Goal: Information Seeking & Learning: Understand process/instructions

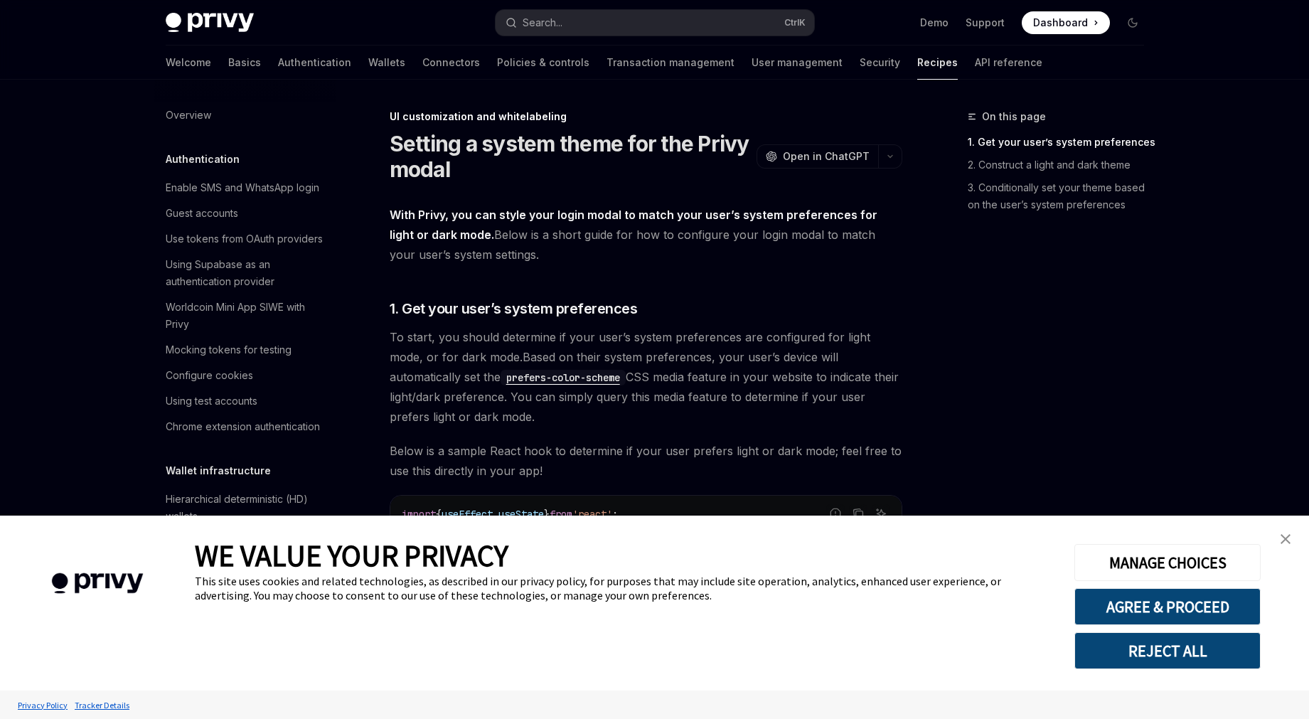
type textarea "*"
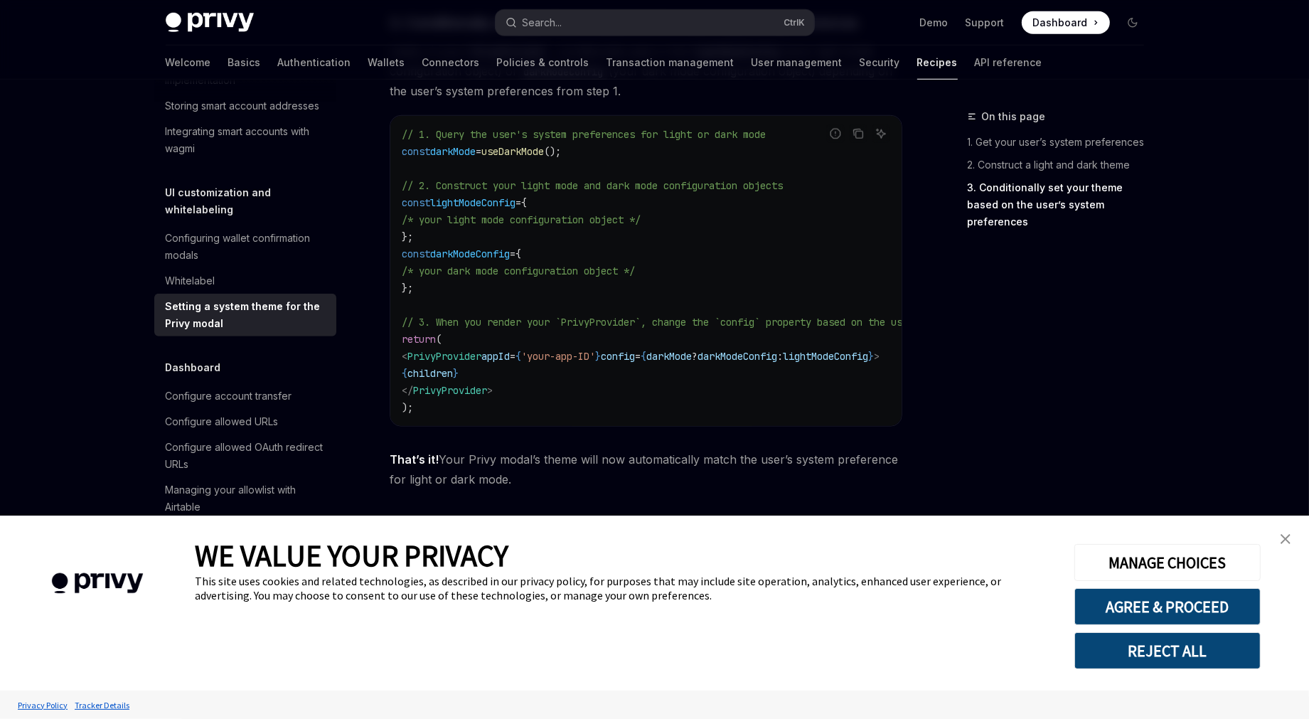
scroll to position [1300, 0]
click at [777, 352] on span "darkModeConfig" at bounding box center [738, 356] width 80 height 13
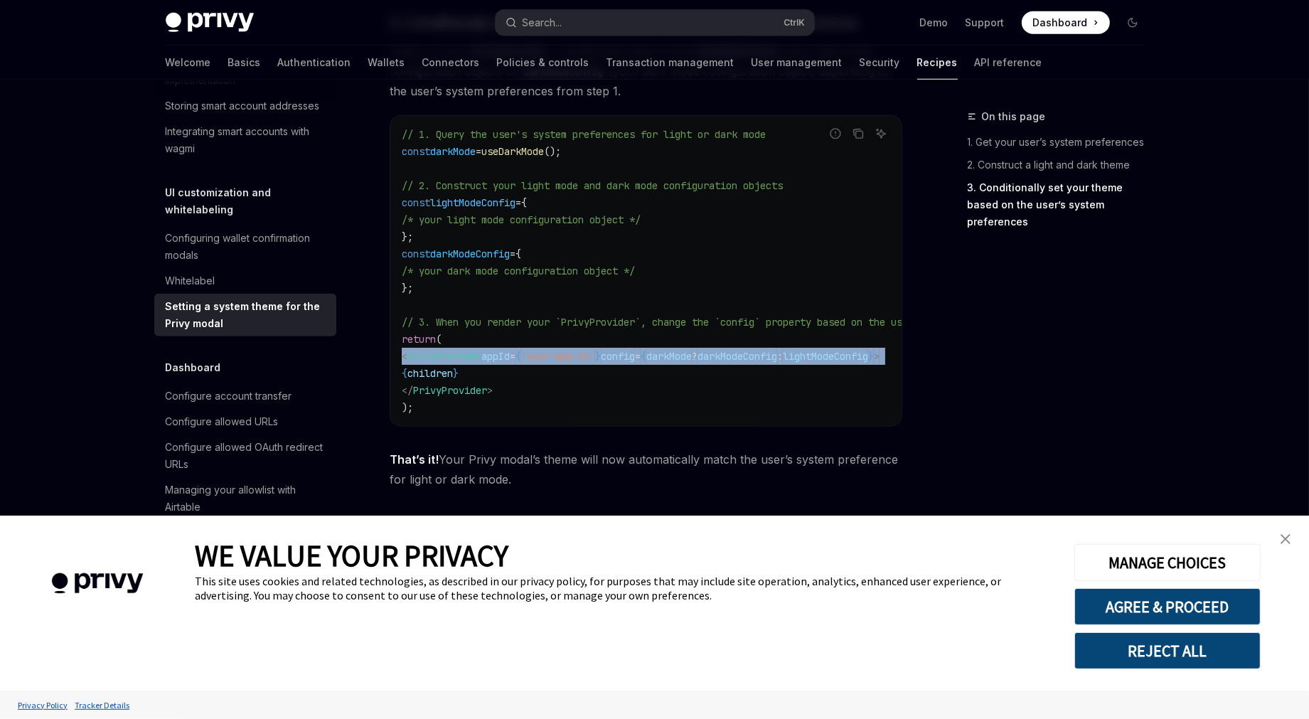
click at [777, 352] on span "darkModeConfig" at bounding box center [738, 356] width 80 height 13
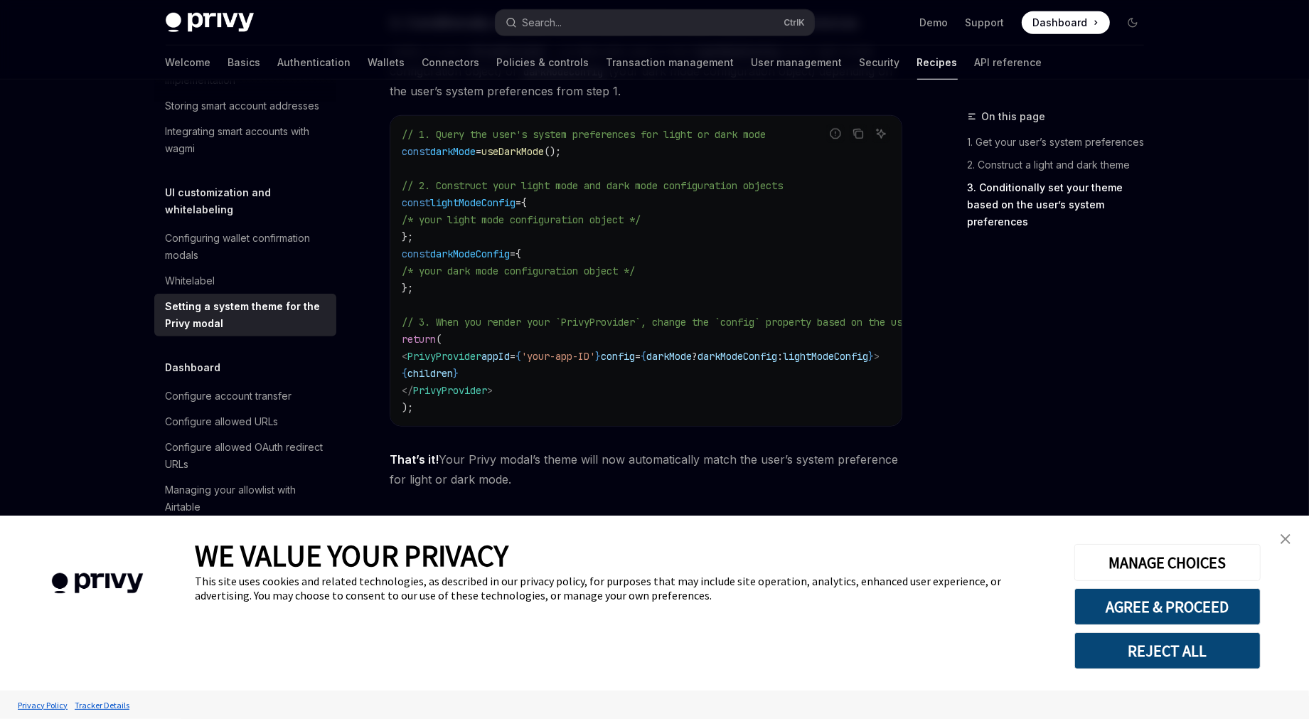
click at [777, 352] on span "darkModeConfig" at bounding box center [738, 356] width 80 height 13
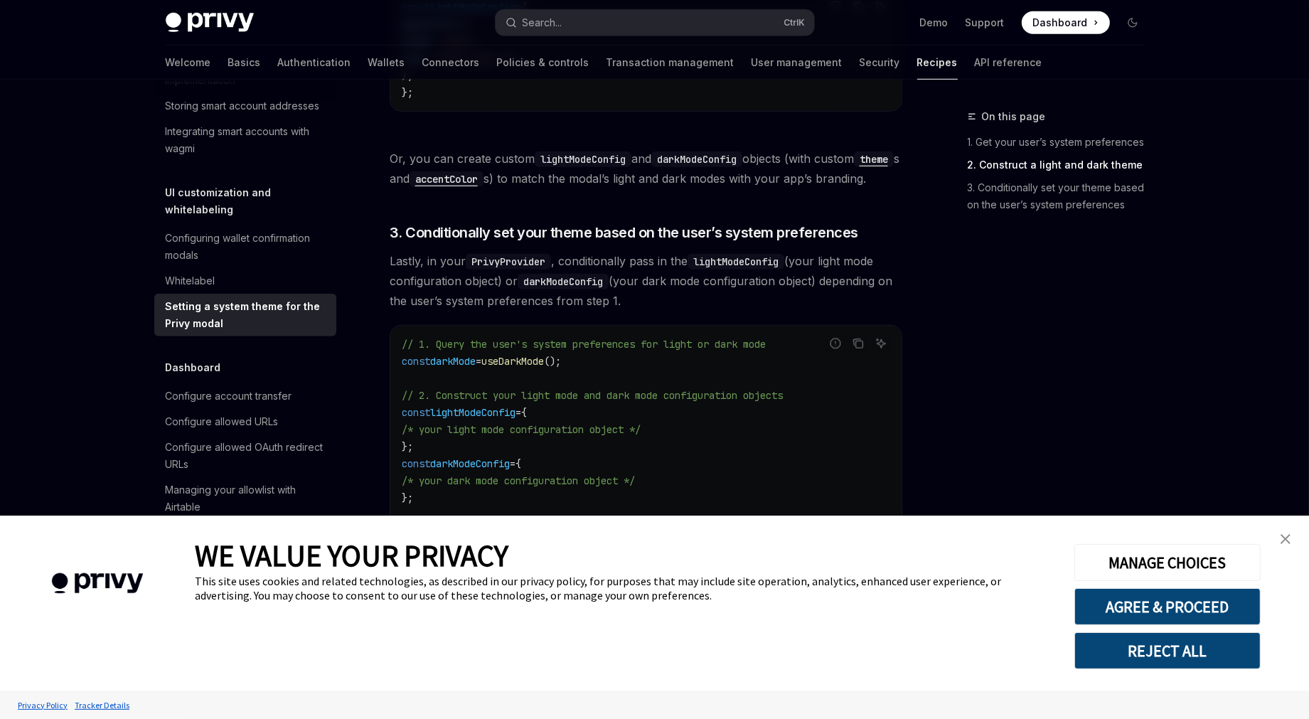
scroll to position [1087, 0]
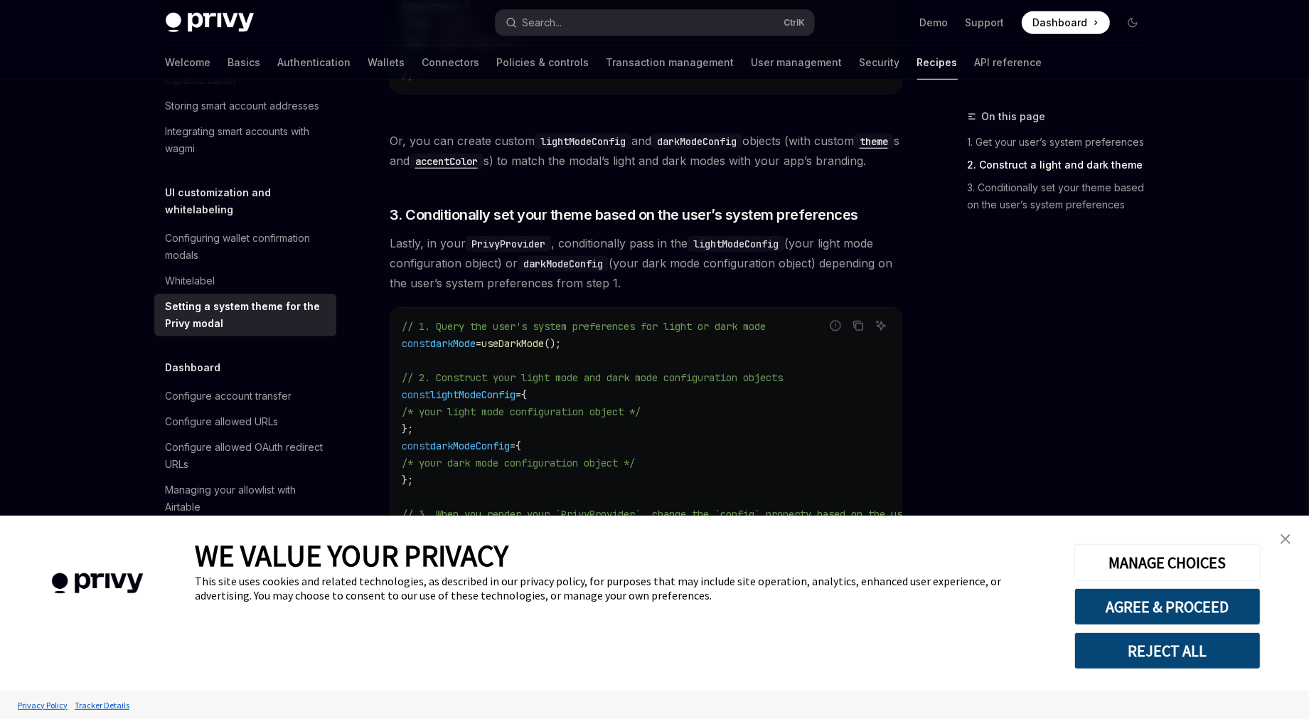
click at [530, 272] on code "darkModeConfig" at bounding box center [563, 264] width 91 height 16
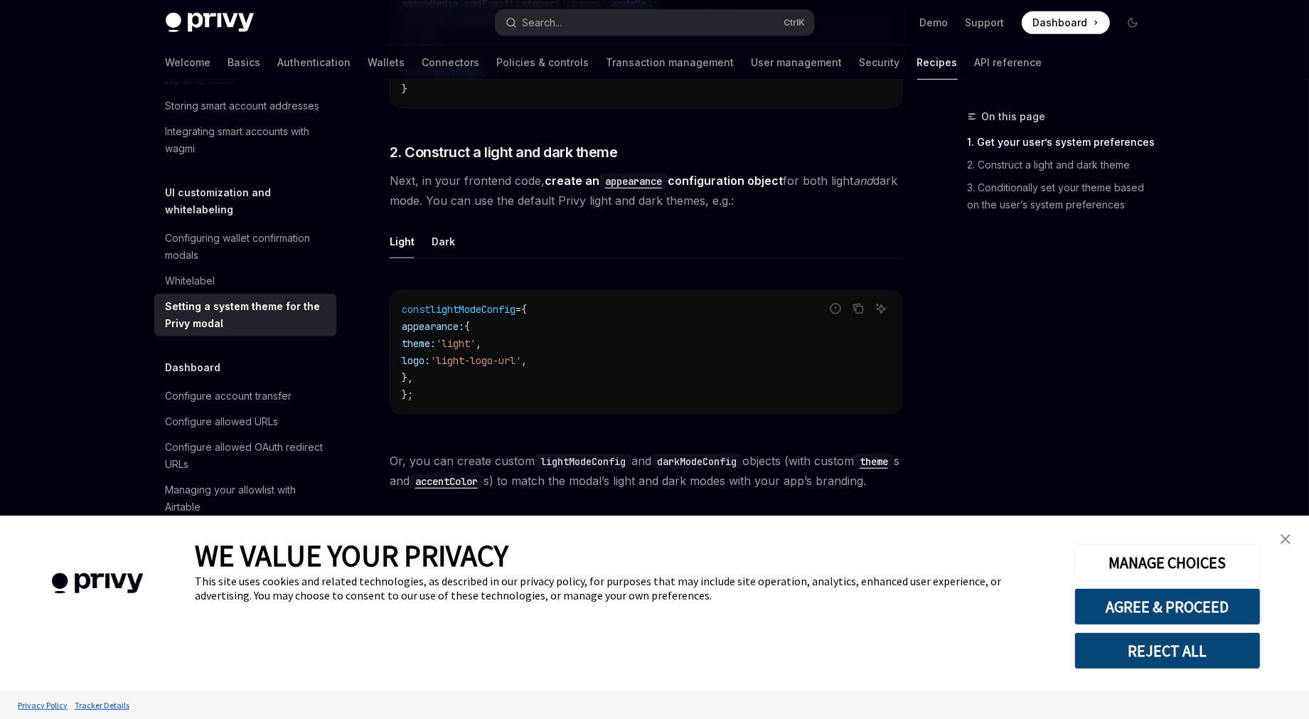
scroll to position [447, 0]
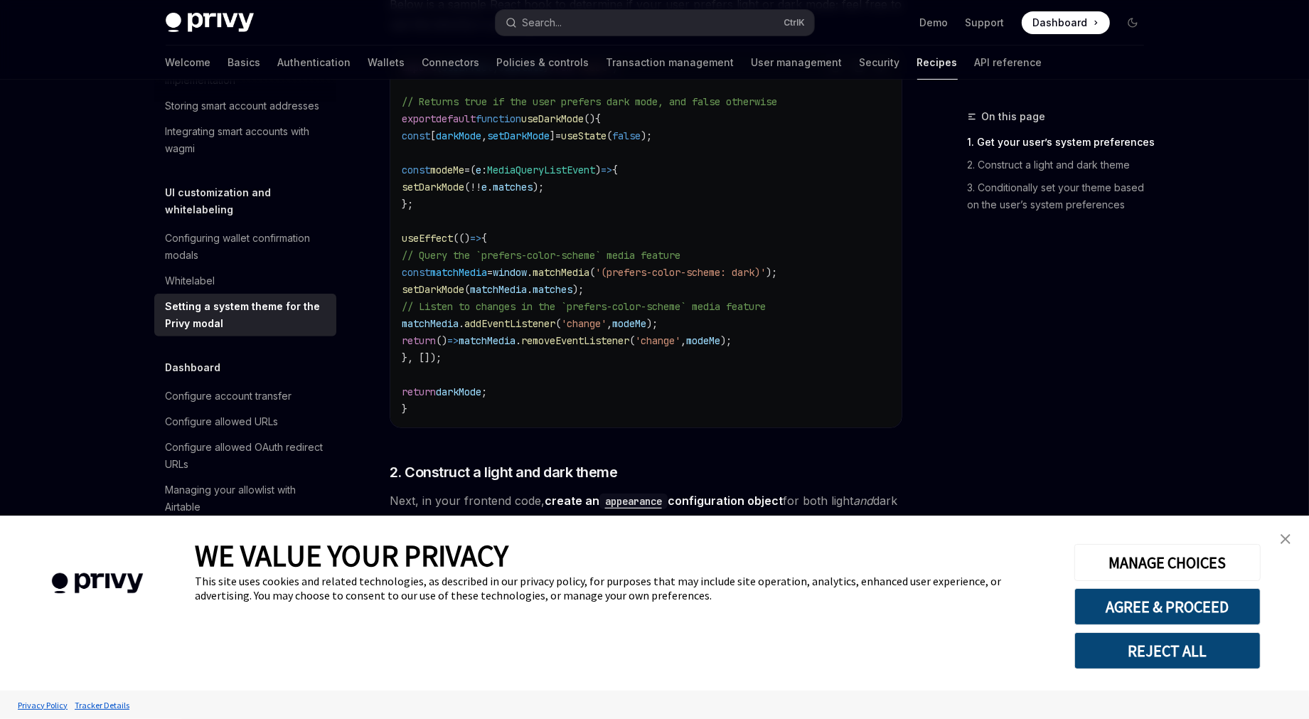
click at [443, 287] on span "setDarkMode" at bounding box center [433, 289] width 63 height 13
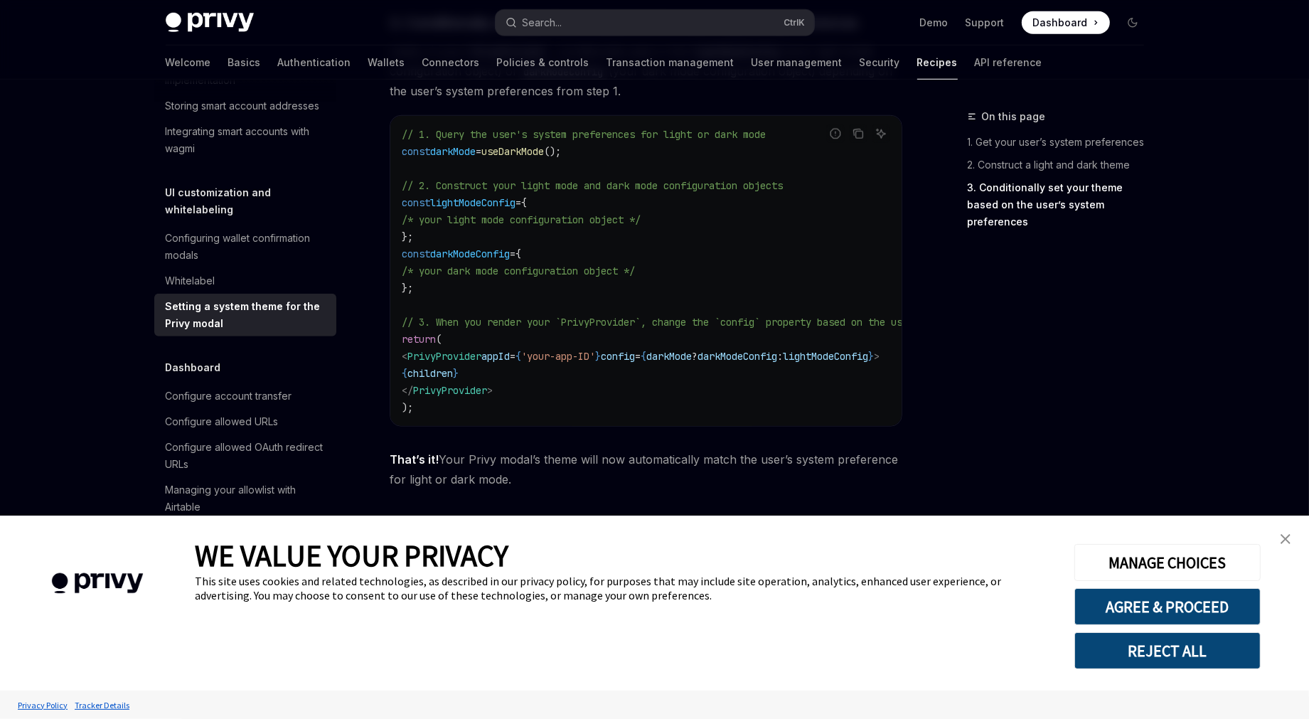
scroll to position [1300, 0]
click at [1285, 544] on img "close banner" at bounding box center [1286, 539] width 10 height 10
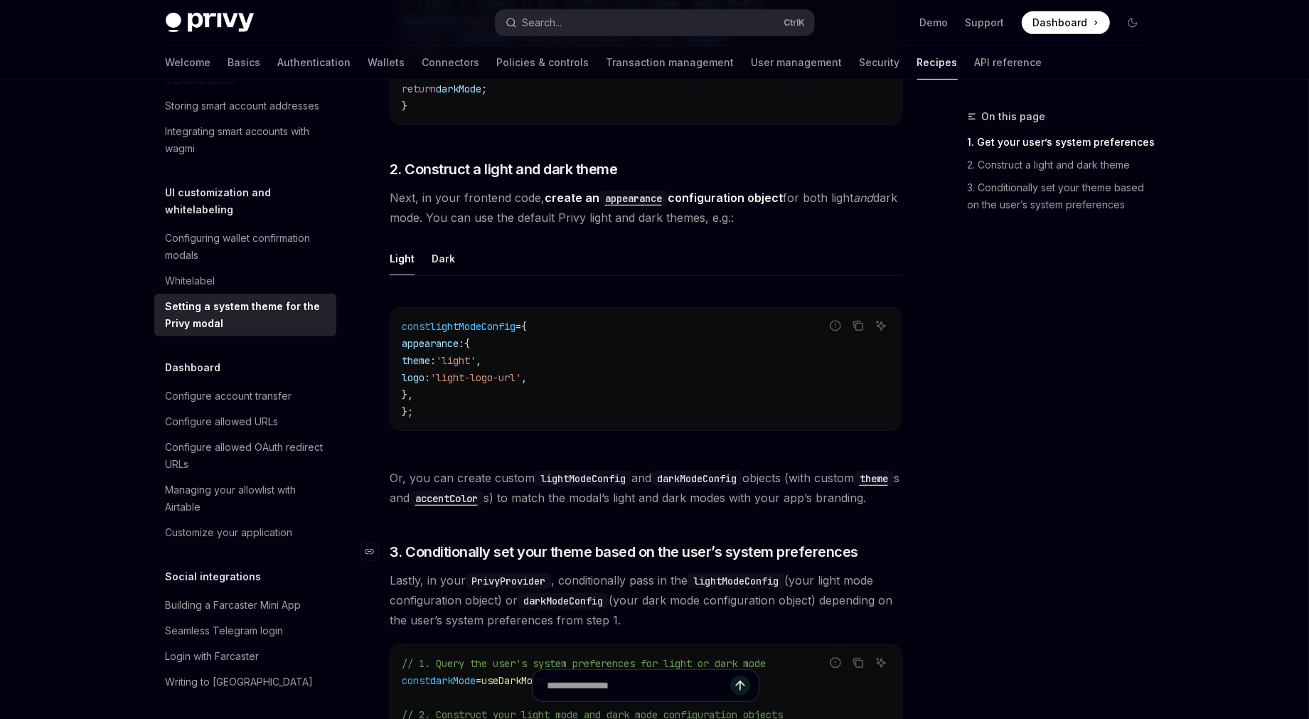
scroll to position [660, 0]
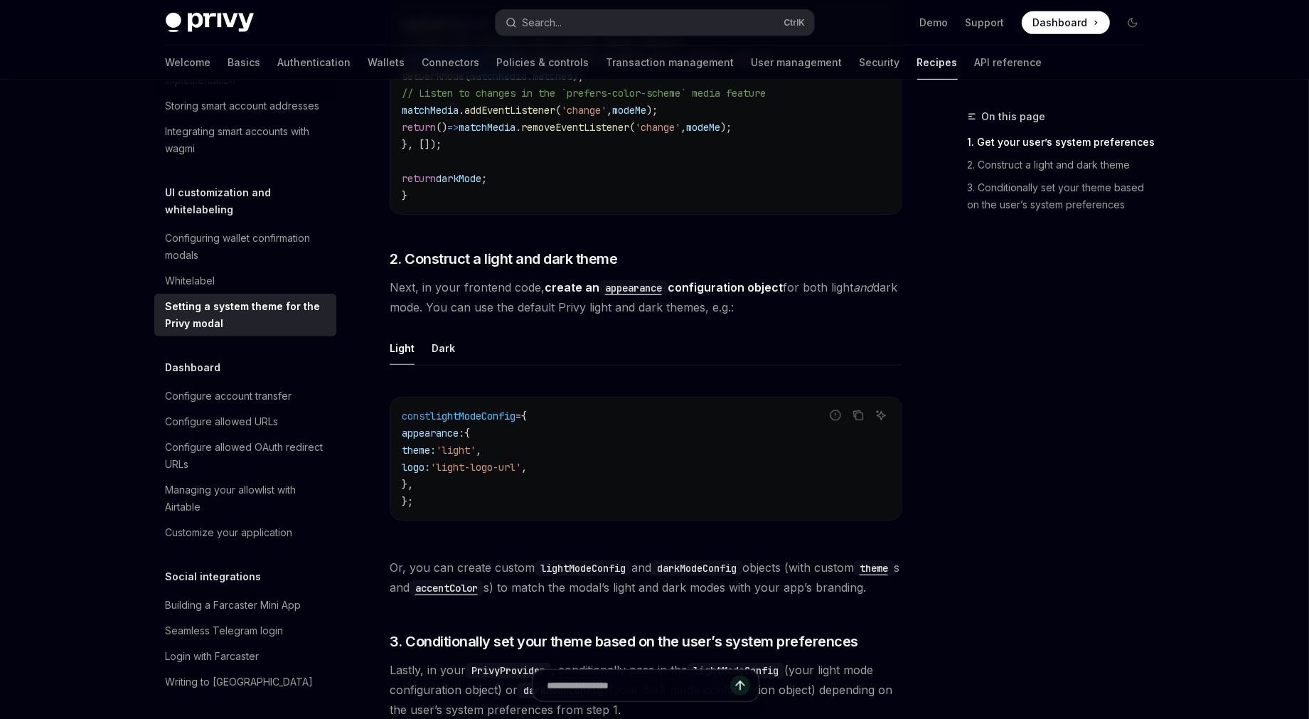
click at [472, 415] on span "lightModeConfig" at bounding box center [472, 416] width 85 height 13
click at [609, 282] on code "appearance" at bounding box center [634, 288] width 68 height 16
click at [426, 433] on span "appearance:" at bounding box center [433, 433] width 63 height 13
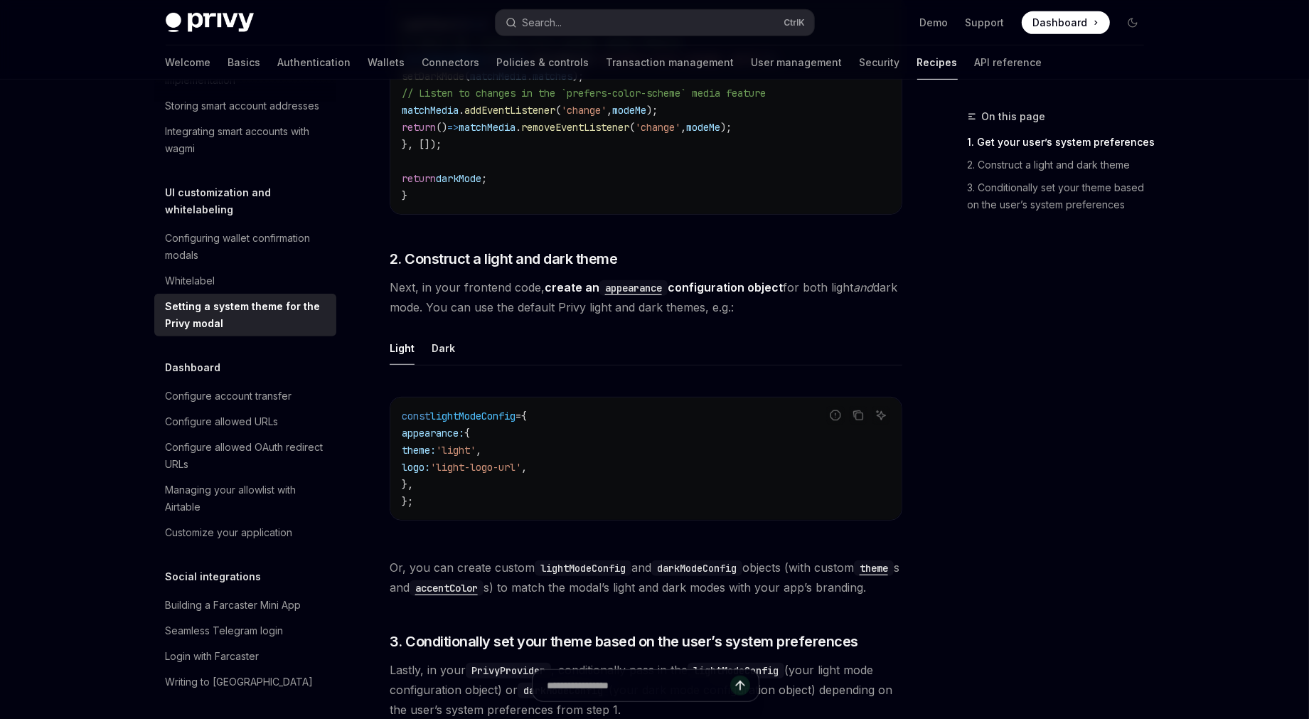
click at [440, 488] on code "const lightModeConfig = { appearance: { theme: 'light' , logo: 'light-logo-url'…" at bounding box center [646, 459] width 489 height 102
drag, startPoint x: 427, startPoint y: 506, endPoint x: 368, endPoint y: 418, distance: 105.7
click at [368, 418] on div "UI customization and whitelabeling Setting a system theme for the Privy modal O…" at bounding box center [512, 393] width 785 height 1890
copy code "const lightModeConfig = { appearance: { theme: 'light' , logo: 'light-logo-url'…"
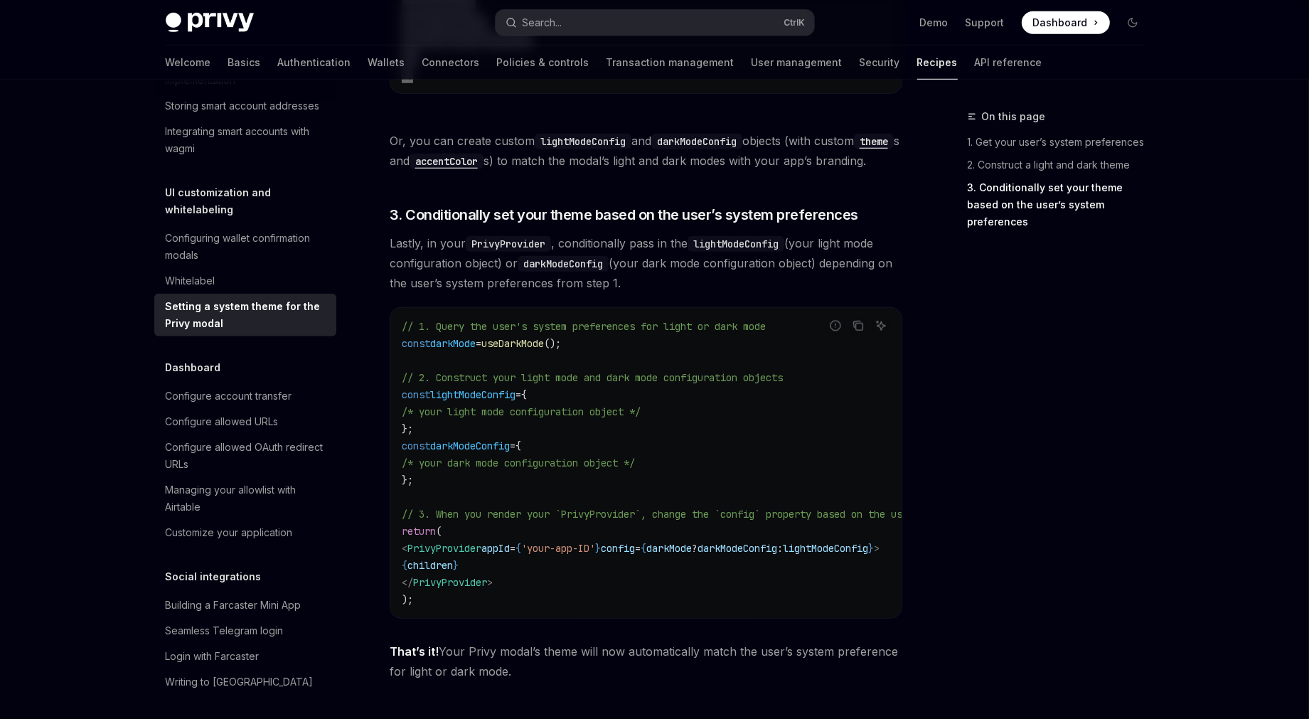
scroll to position [1300, 0]
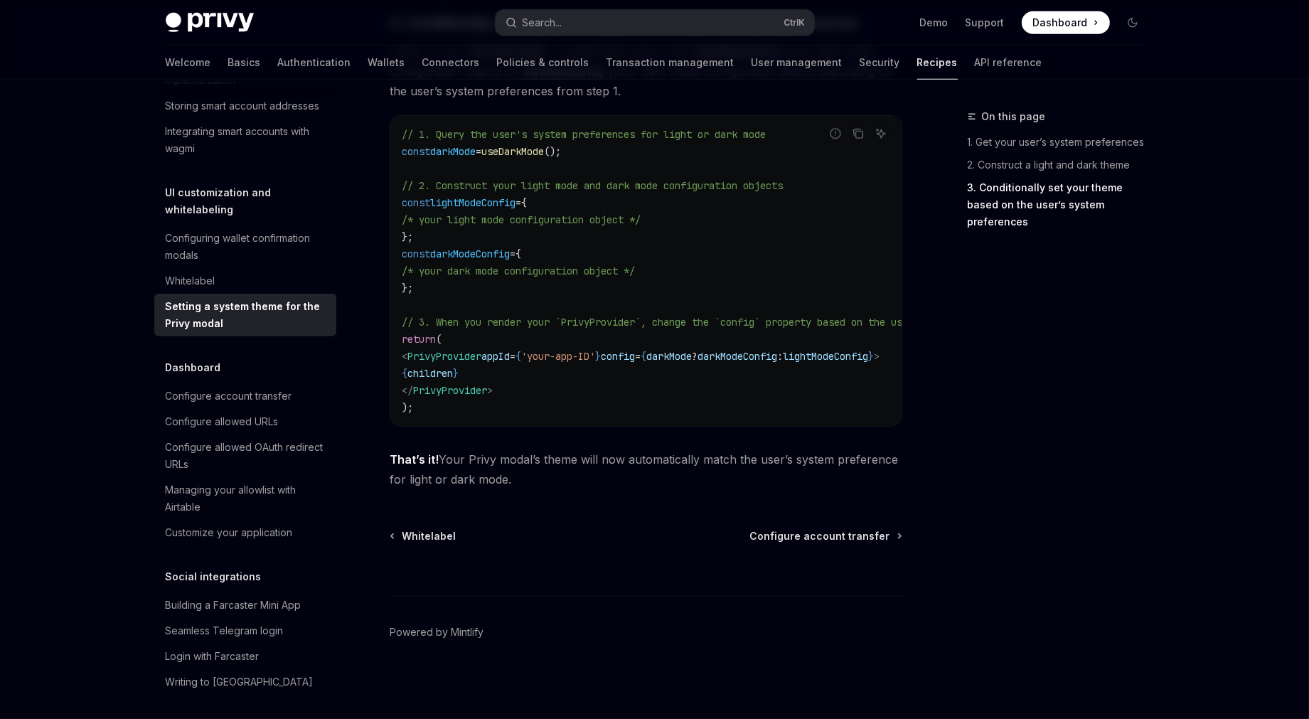
click at [755, 295] on code "// 1. Query the user's system preferences for light or dark mode const darkMode…" at bounding box center [735, 271] width 666 height 290
